Goal: Transaction & Acquisition: Book appointment/travel/reservation

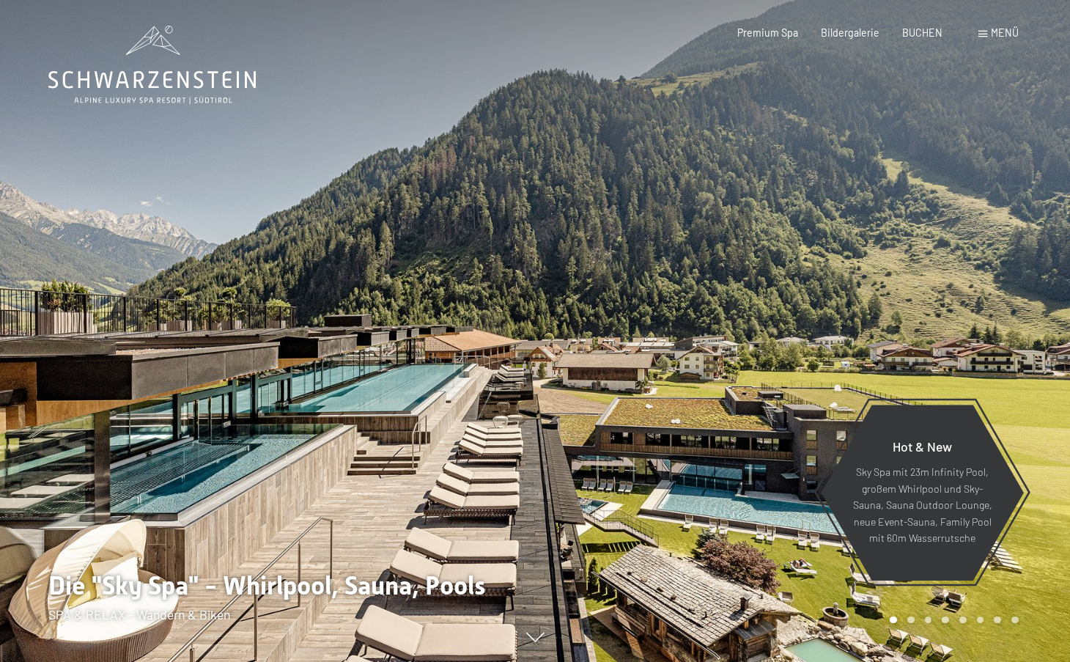
click at [997, 37] on span "Menü" at bounding box center [1005, 32] width 28 height 12
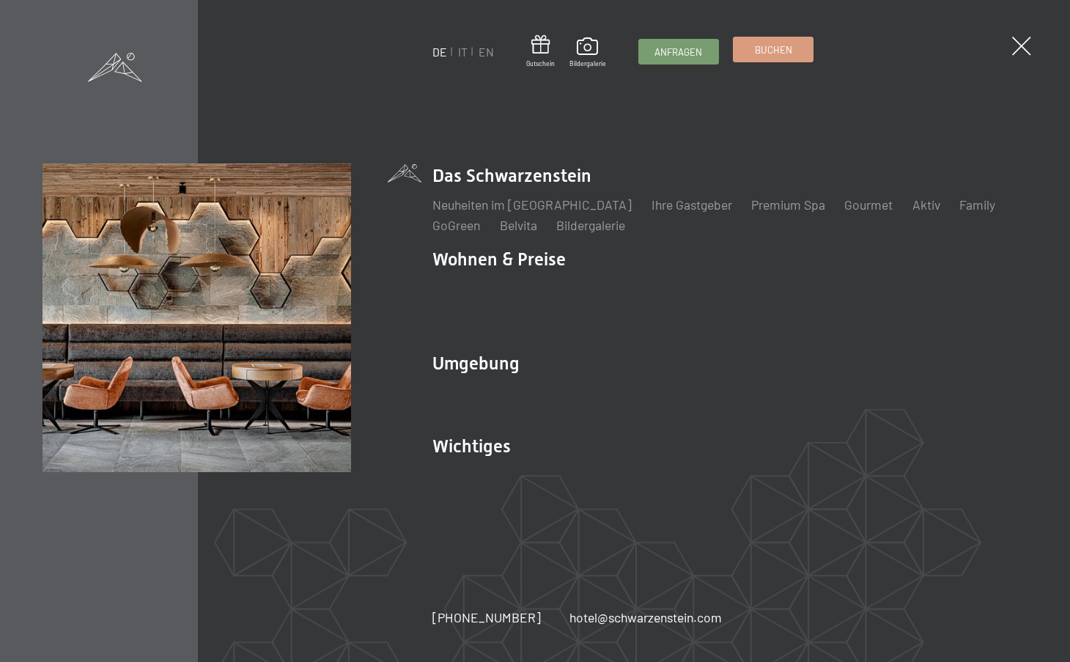
click at [781, 51] on span "Buchen" at bounding box center [773, 49] width 37 height 13
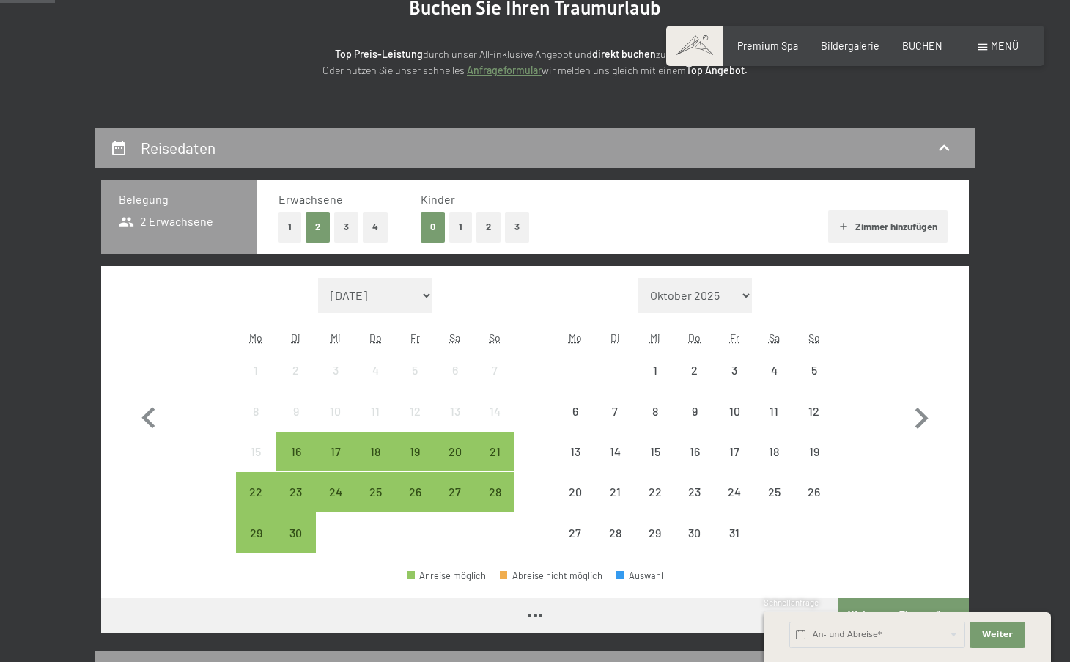
scroll to position [182, 0]
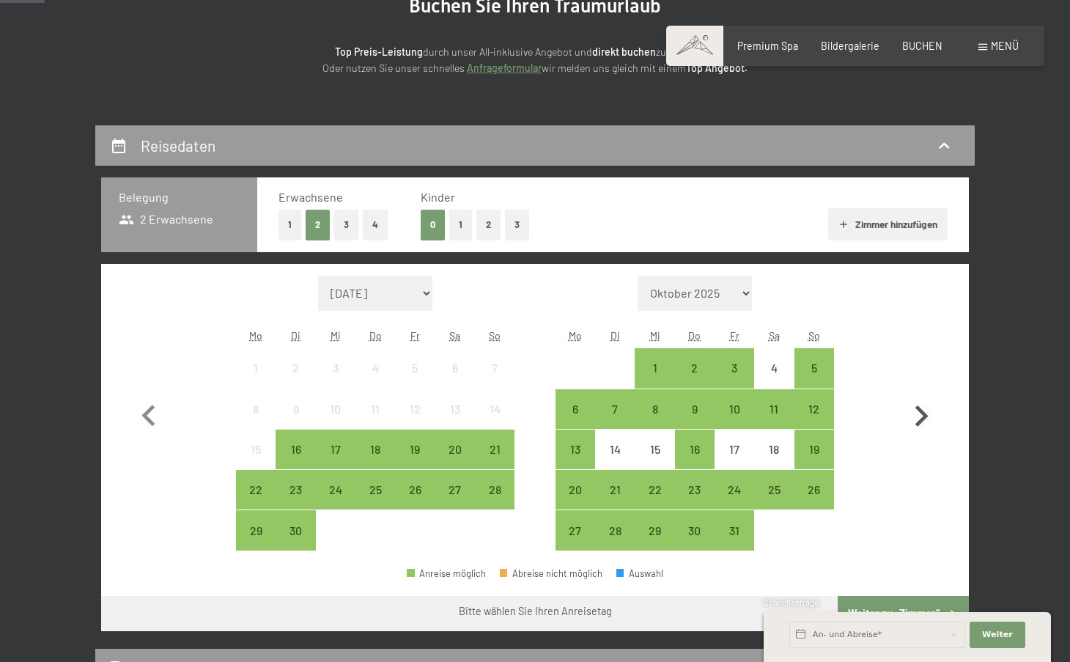
click at [917, 413] on icon "button" at bounding box center [921, 416] width 43 height 43
select select "2025-10-01"
select select "2025-11-01"
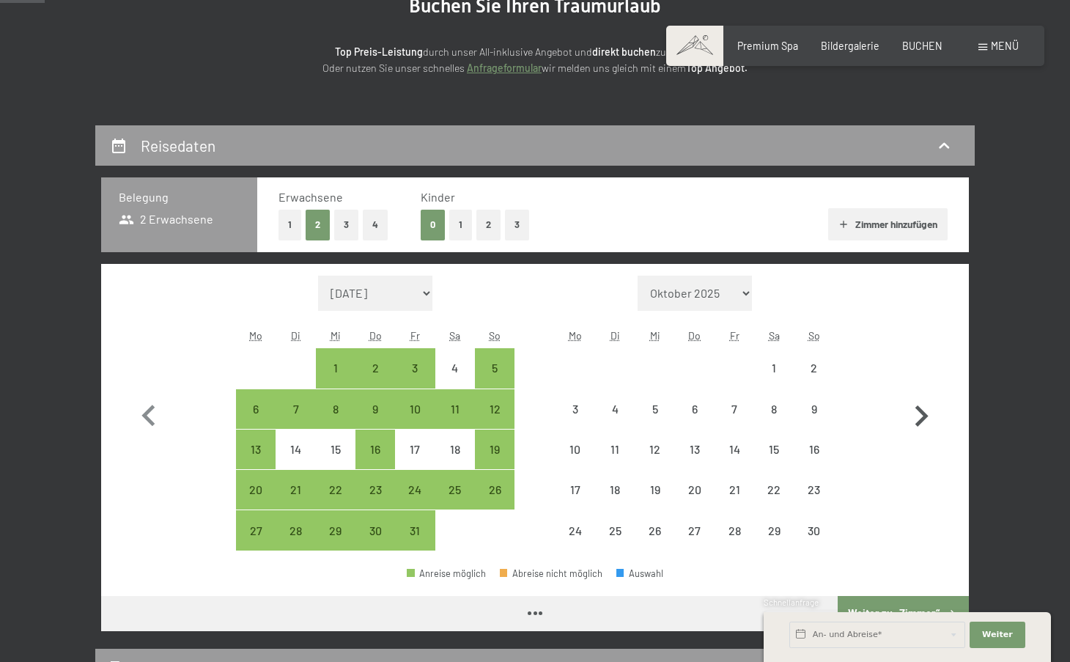
click at [917, 413] on icon "button" at bounding box center [921, 416] width 43 height 43
select select "2025-11-01"
select select "2025-12-01"
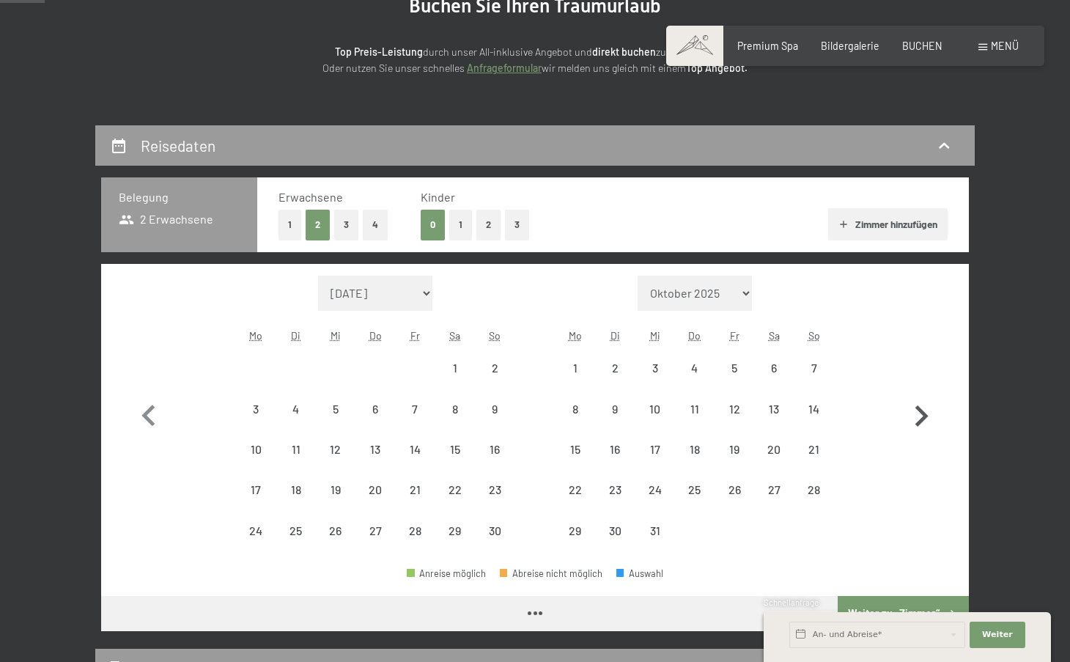
select select "2025-11-01"
select select "2025-12-01"
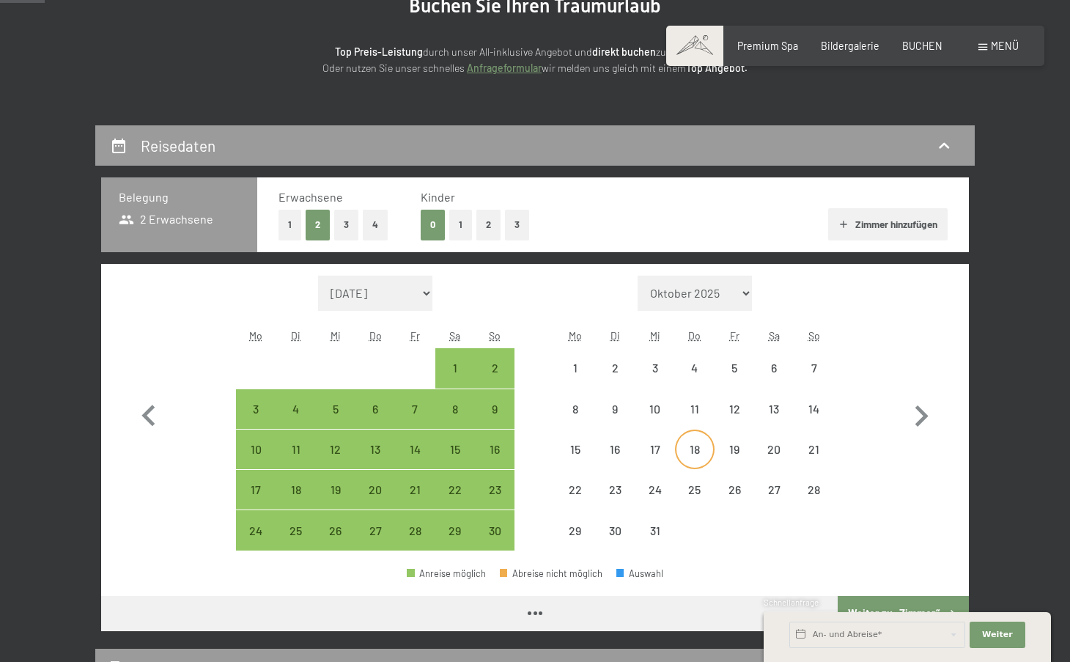
select select "2025-11-01"
select select "2025-12-01"
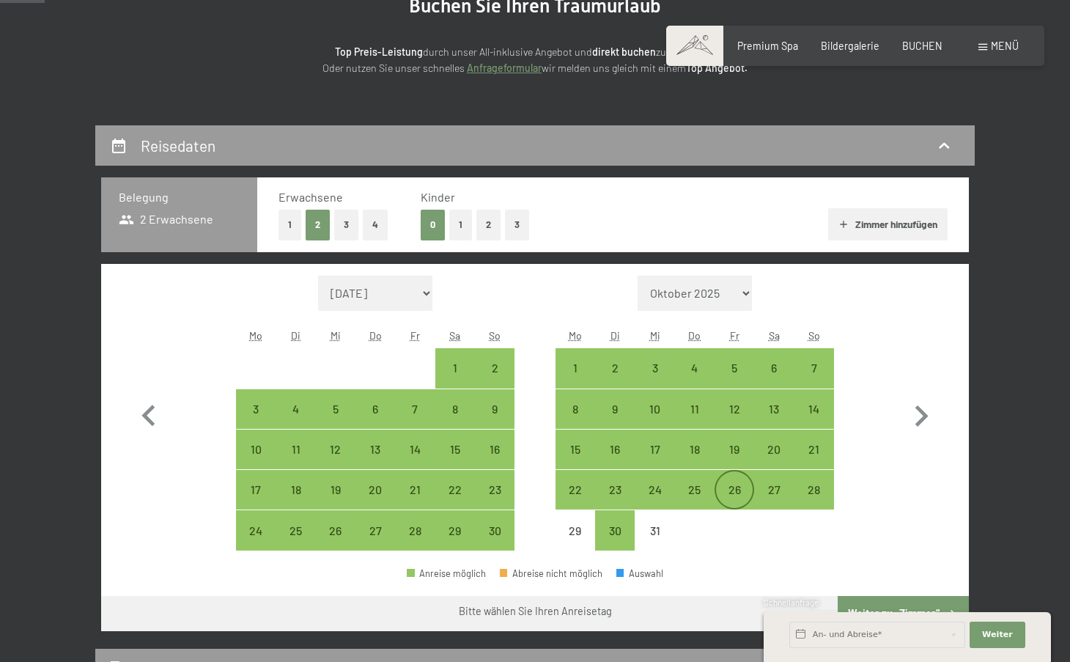
click at [735, 491] on div "26" at bounding box center [734, 502] width 37 height 37
select select "2025-11-01"
select select "2025-12-01"
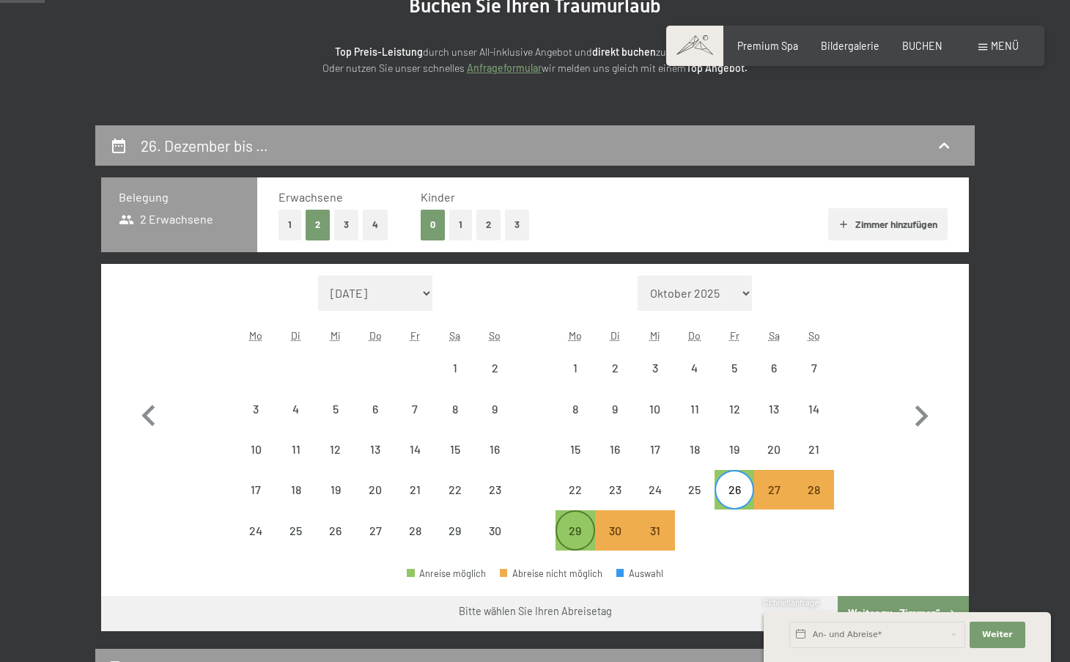
click at [569, 528] on div "29" at bounding box center [575, 543] width 37 height 37
select select "2025-11-01"
select select "2025-12-01"
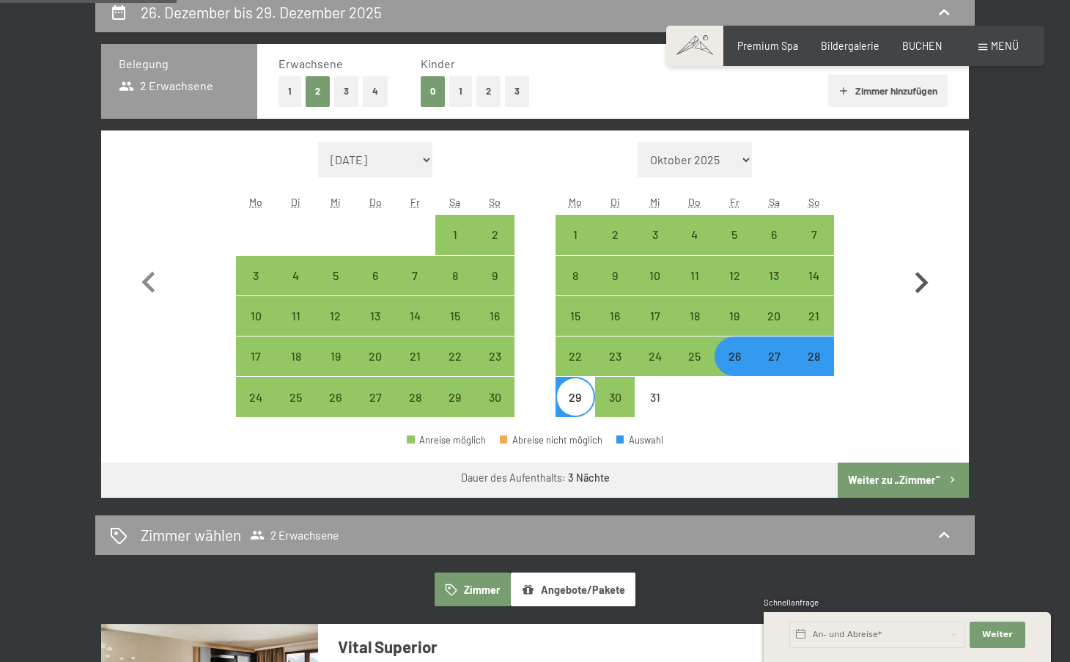
scroll to position [317, 0]
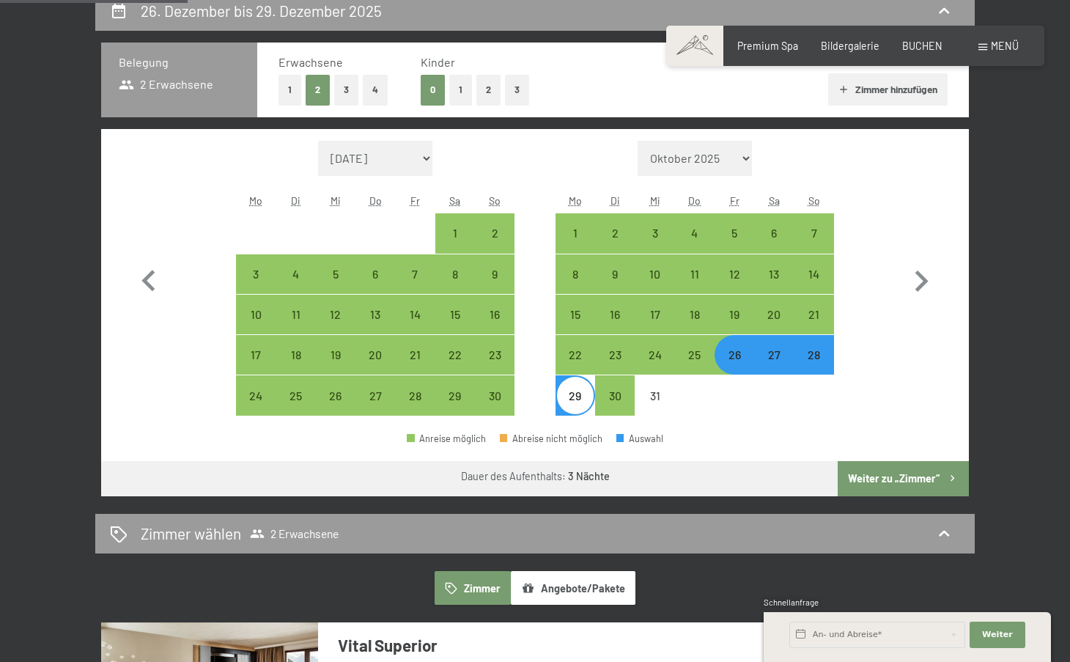
click at [889, 481] on button "Weiter zu „Zimmer“" at bounding box center [903, 478] width 131 height 35
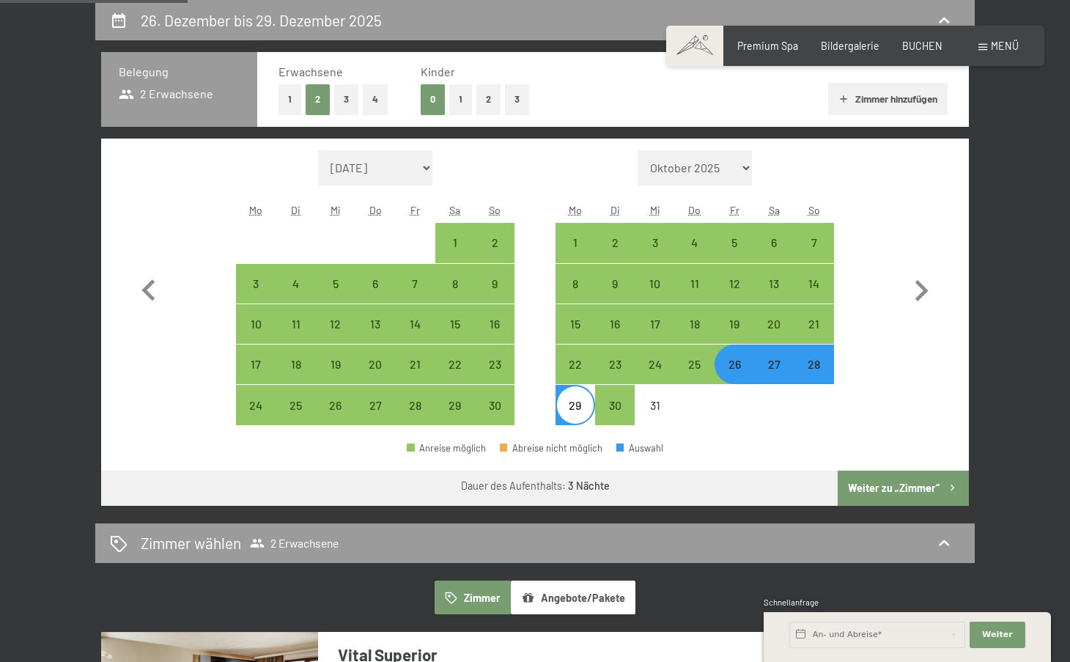
select select "2025-11-01"
select select "2025-12-01"
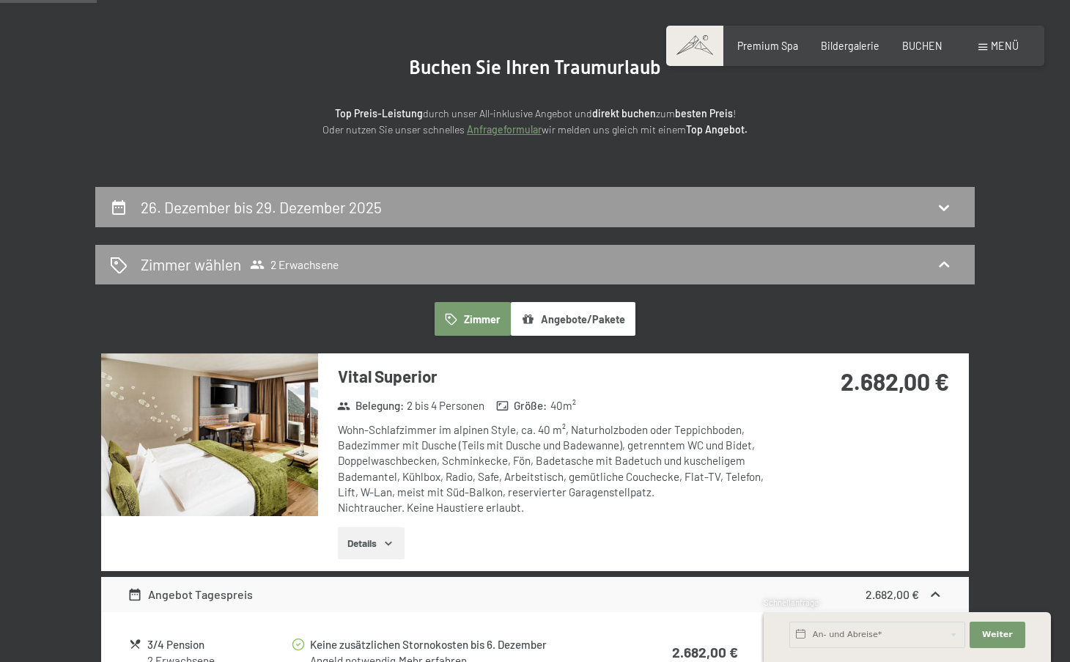
scroll to position [122, 0]
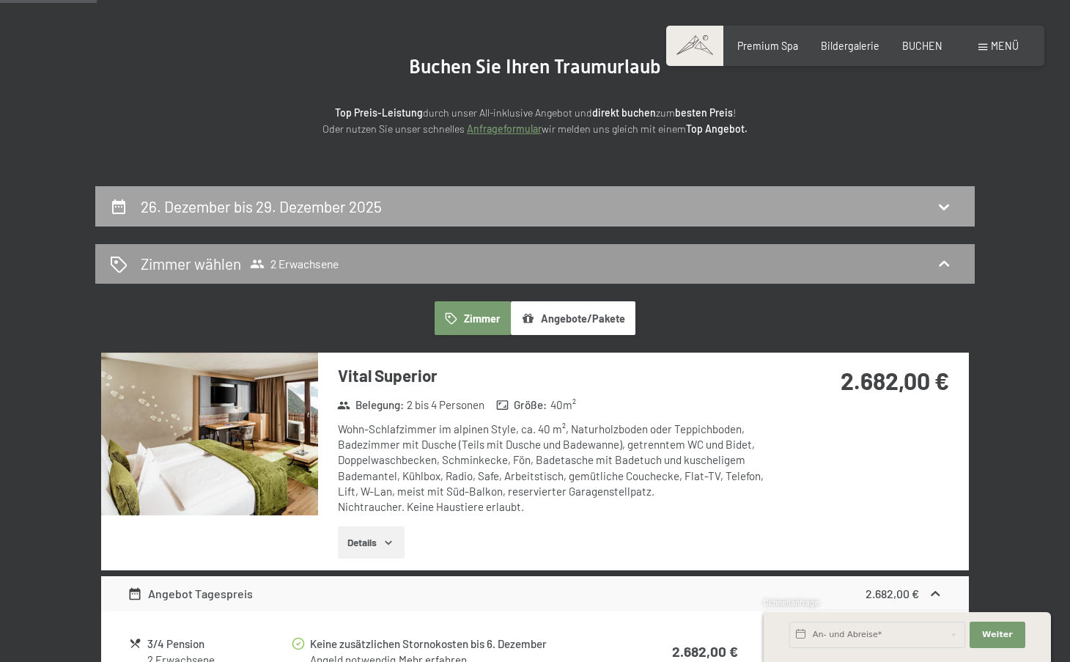
click at [480, 213] on div "26. Dezember bis 29. Dezember 2025" at bounding box center [535, 206] width 850 height 21
select select "2025-11-01"
select select "2025-12-01"
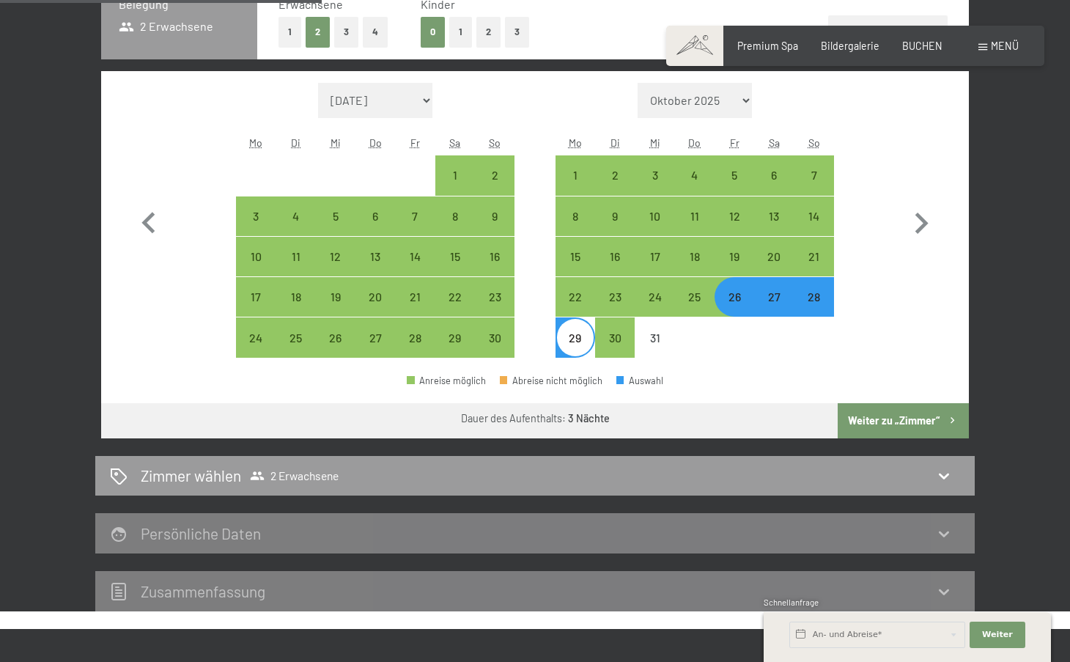
scroll to position [386, 0]
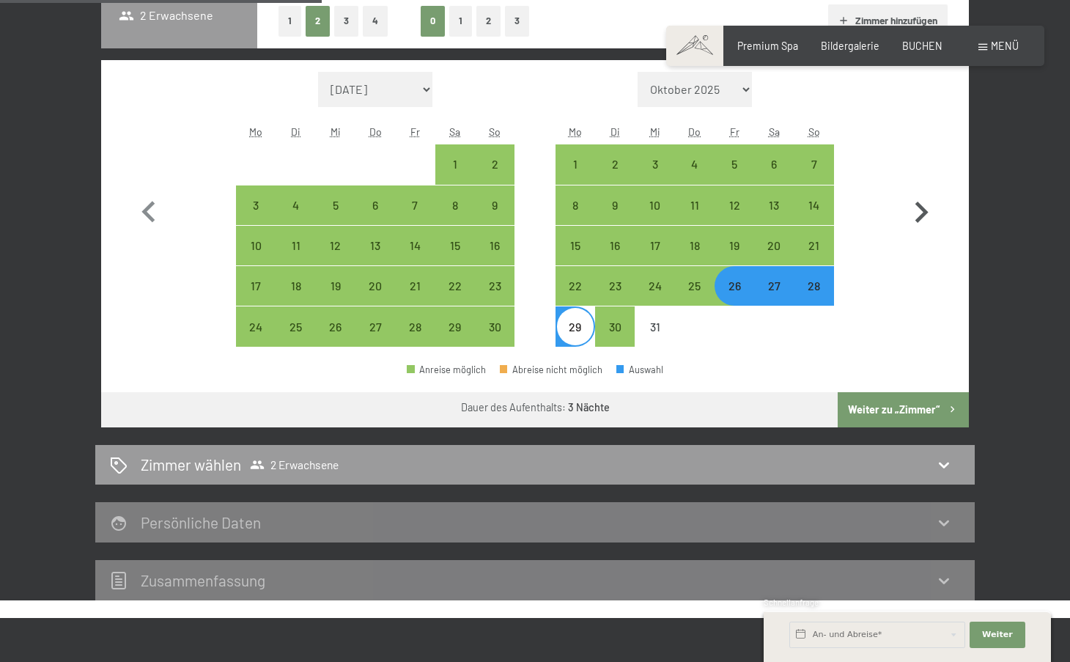
click at [915, 218] on icon "button" at bounding box center [921, 212] width 43 height 43
select select "2025-12-01"
select select "2026-01-01"
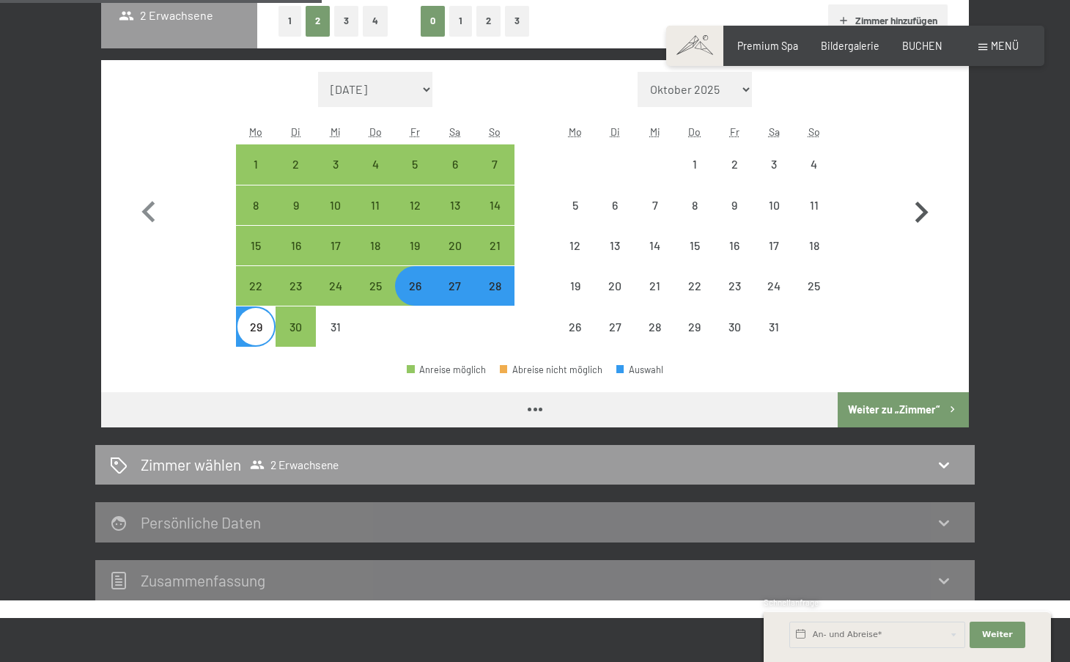
select select "2025-12-01"
select select "2026-01-01"
